Goal: Task Accomplishment & Management: Use online tool/utility

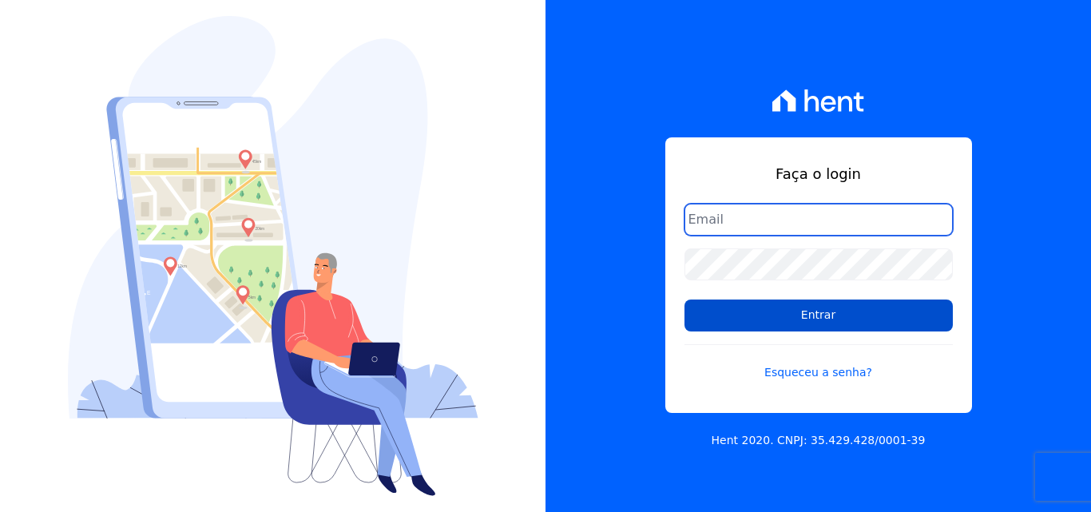
type input "[EMAIL_ADDRESS][DOMAIN_NAME]"
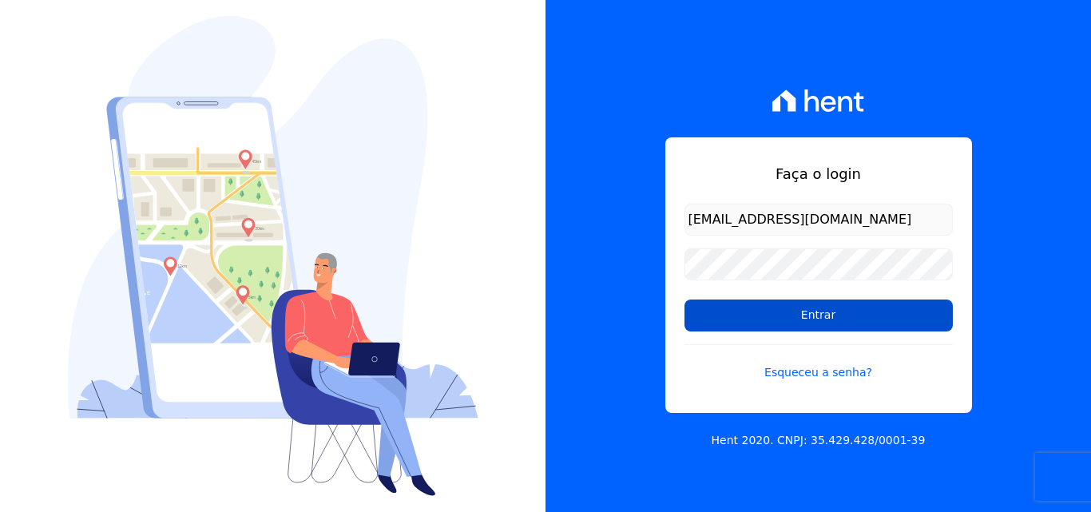
click at [875, 308] on input "Entrar" at bounding box center [819, 316] width 268 height 32
click at [776, 327] on input "Entrar" at bounding box center [819, 316] width 268 height 32
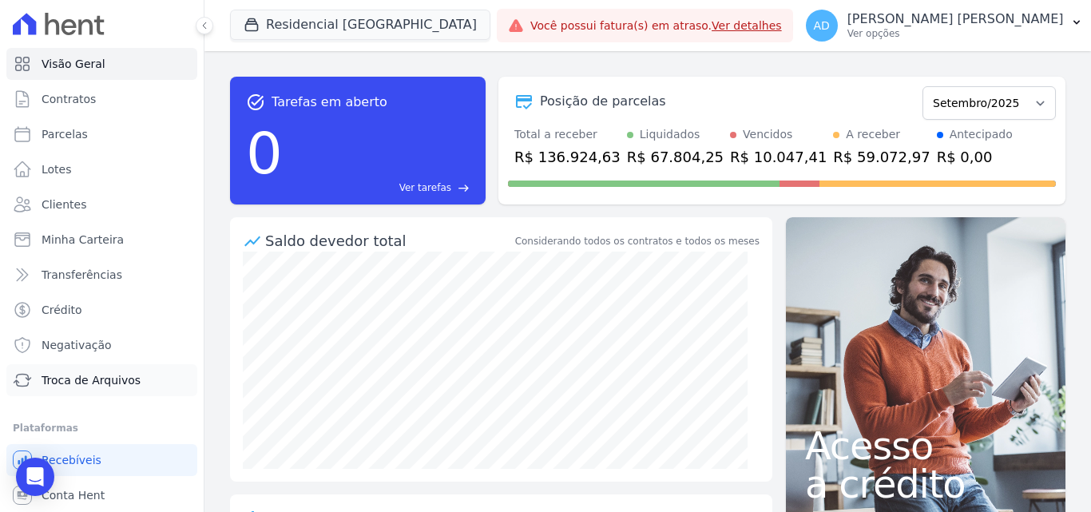
click at [120, 379] on span "Troca de Arquivos" at bounding box center [91, 380] width 99 height 16
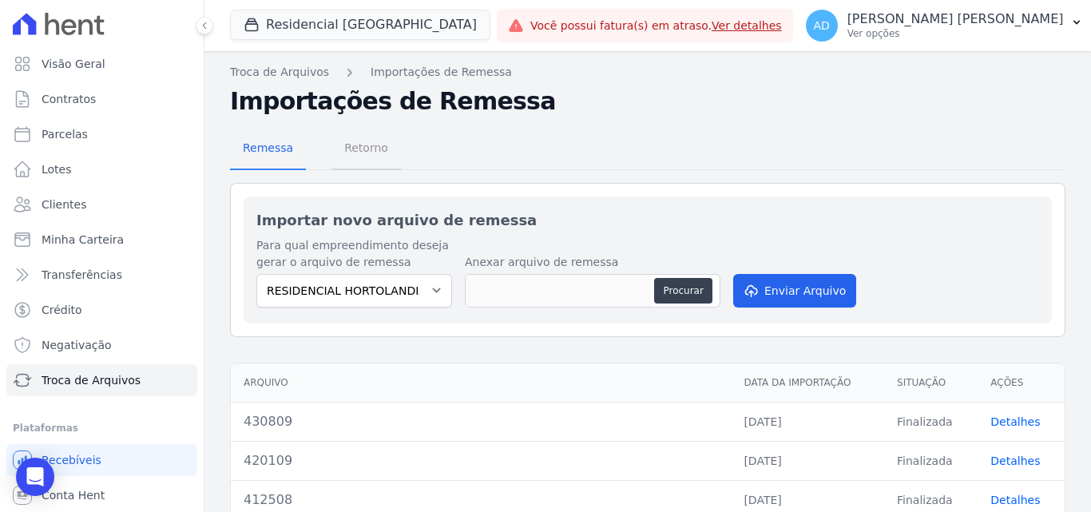
click at [352, 155] on span "Retorno" at bounding box center [366, 148] width 63 height 32
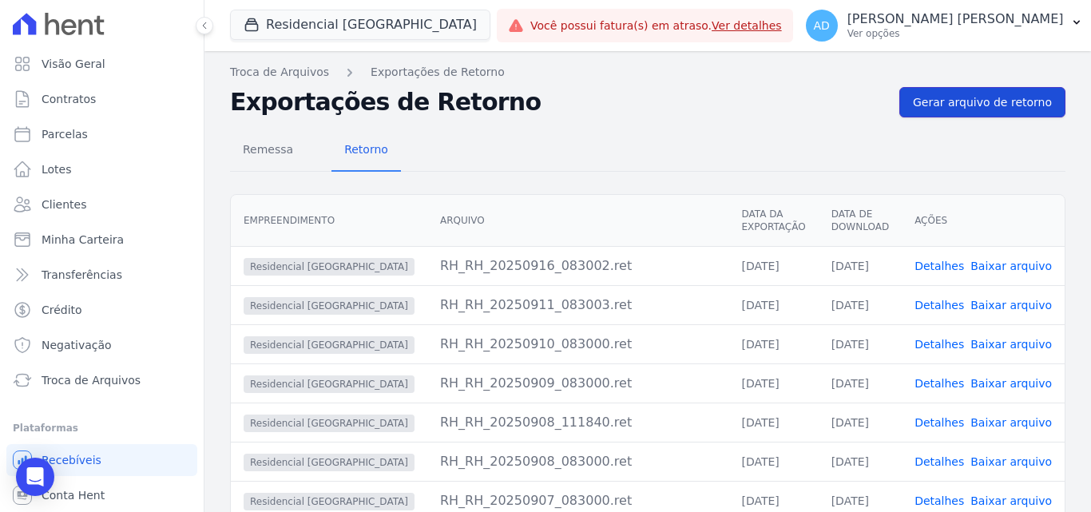
click at [987, 106] on span "Gerar arquivo de retorno" at bounding box center [982, 102] width 139 height 16
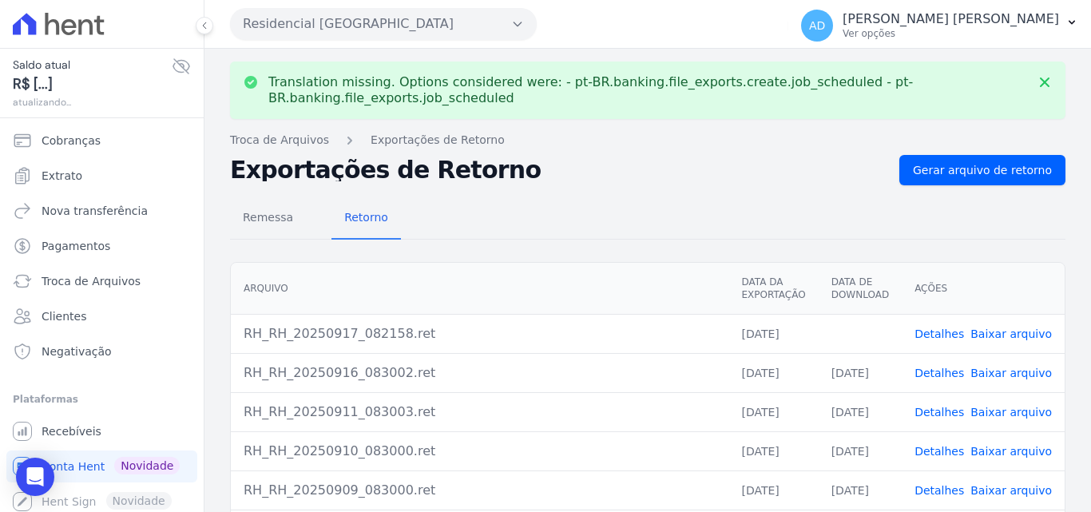
click at [998, 336] on link "Baixar arquivo" at bounding box center [1010, 333] width 81 height 13
